Goal: Information Seeking & Learning: Understand process/instructions

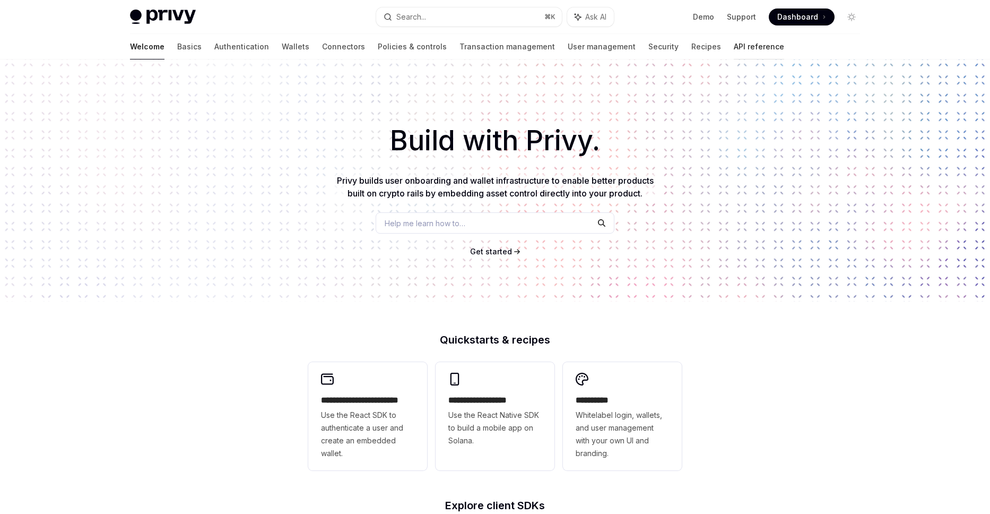
click at [734, 46] on link "API reference" at bounding box center [759, 46] width 50 height 25
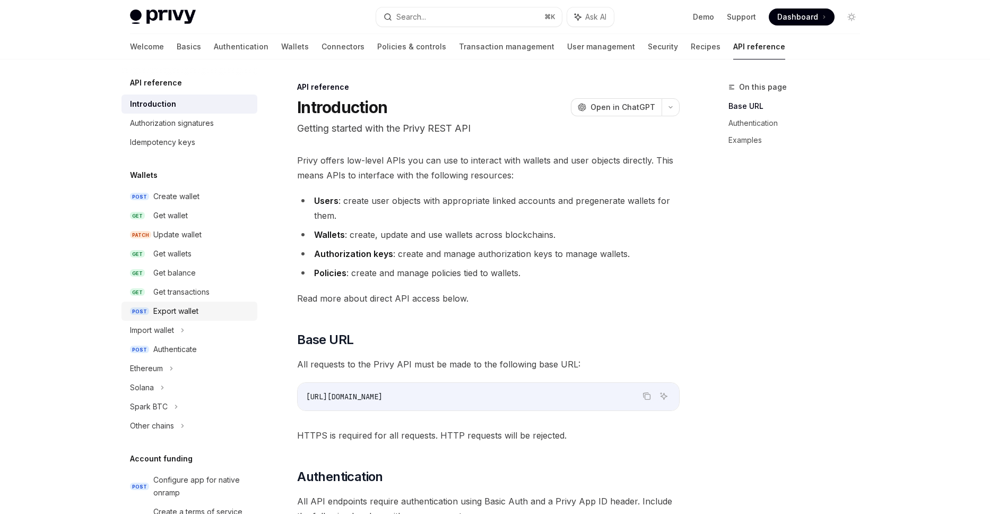
click at [185, 308] on div "Export wallet" at bounding box center [175, 311] width 45 height 13
type textarea "*"
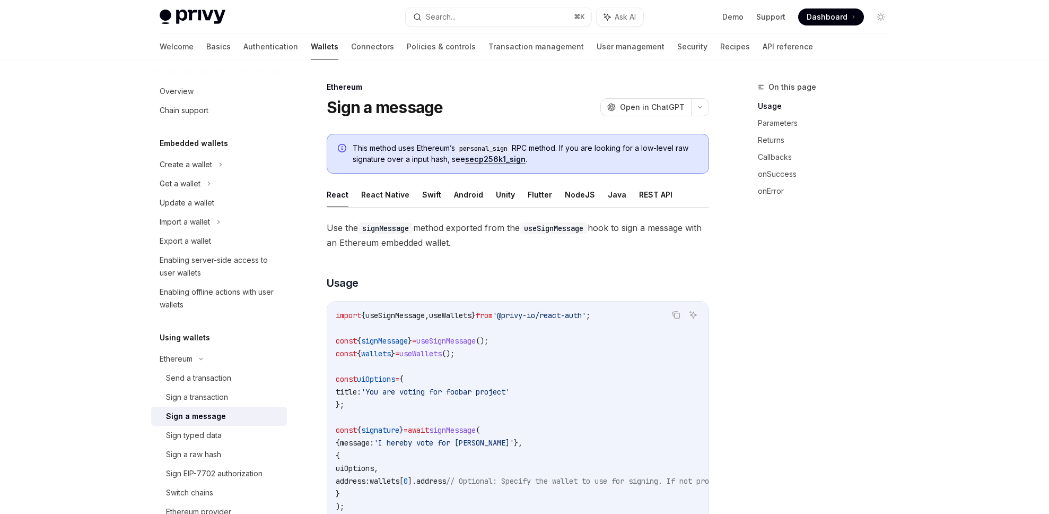
click at [849, 263] on div "On this page Usage Parameters Returns Callbacks onSuccess onError" at bounding box center [817, 297] width 161 height 433
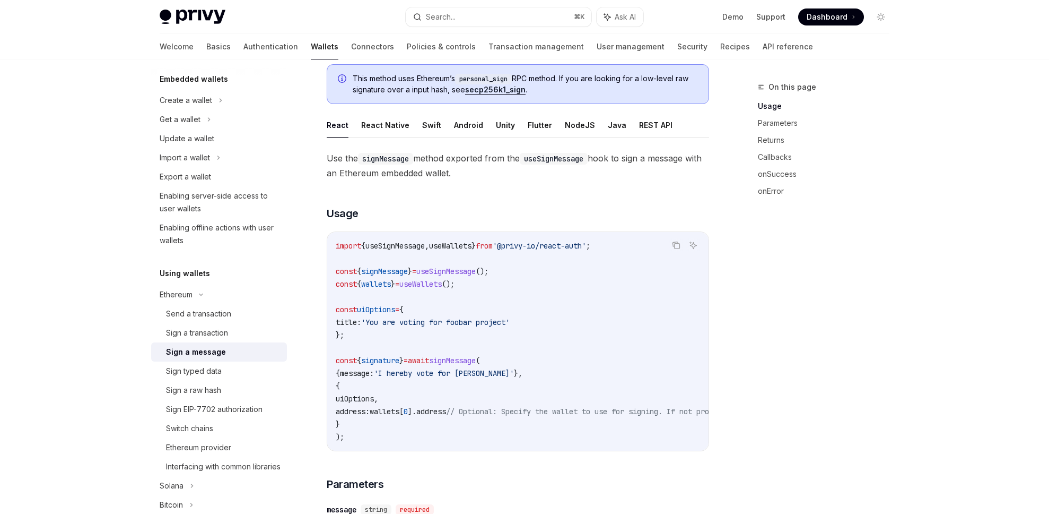
scroll to position [66, 0]
click at [197, 369] on div "Sign typed data" at bounding box center [194, 369] width 56 height 13
type textarea "*"
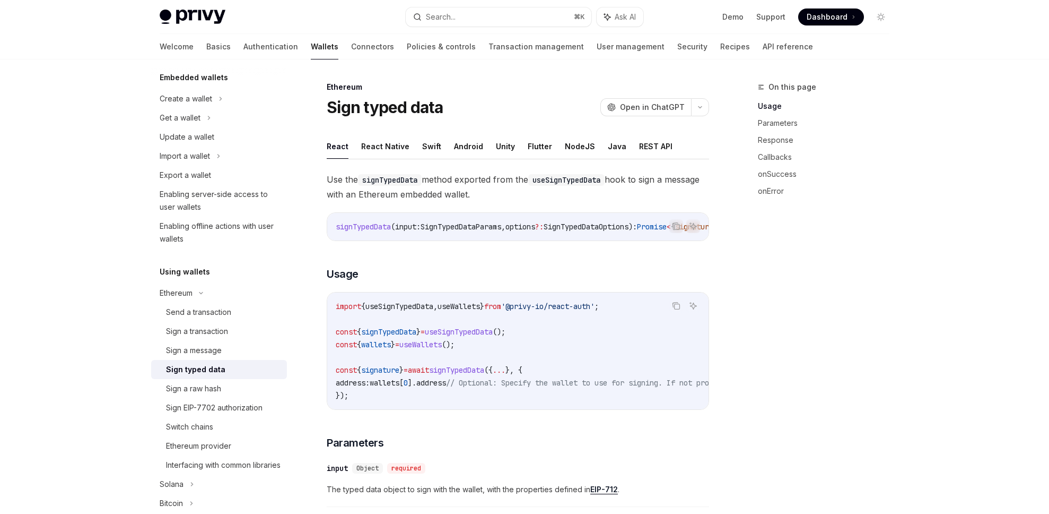
click at [839, 302] on div "On this page Usage Parameters Response Callbacks onSuccess onError" at bounding box center [817, 297] width 161 height 433
